Goal: Task Accomplishment & Management: Use online tool/utility

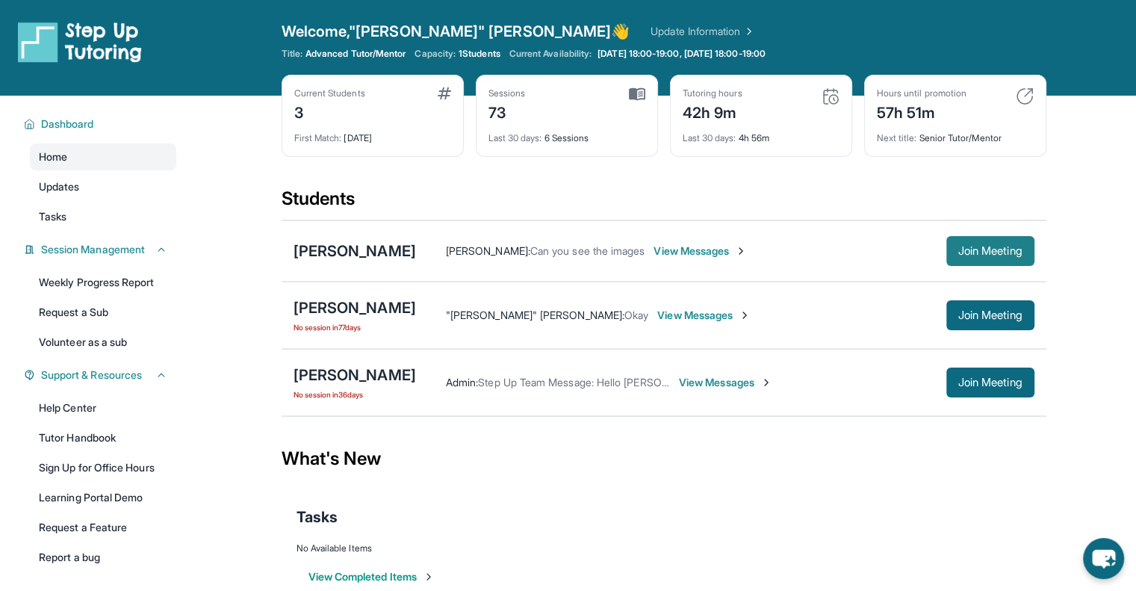
click at [997, 250] on span "Join Meeting" at bounding box center [990, 250] width 64 height 9
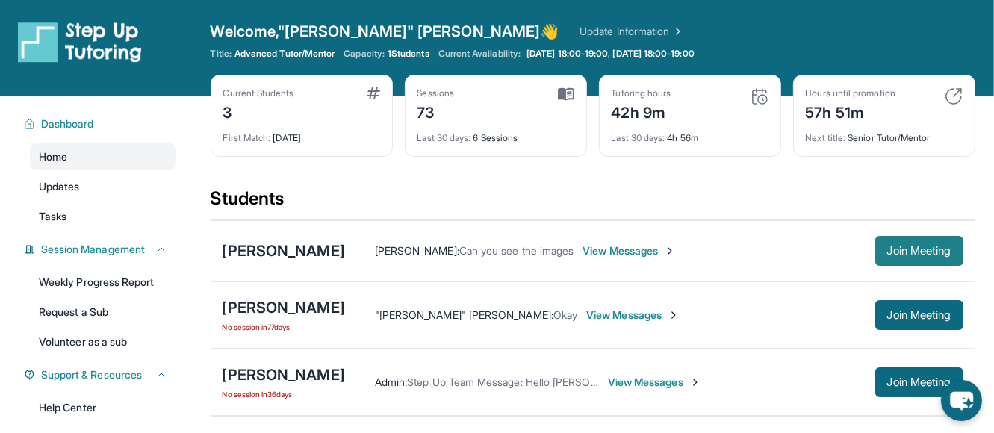
click at [888, 250] on span "Join Meeting" at bounding box center [919, 250] width 64 height 9
